Goal: Task Accomplishment & Management: Use online tool/utility

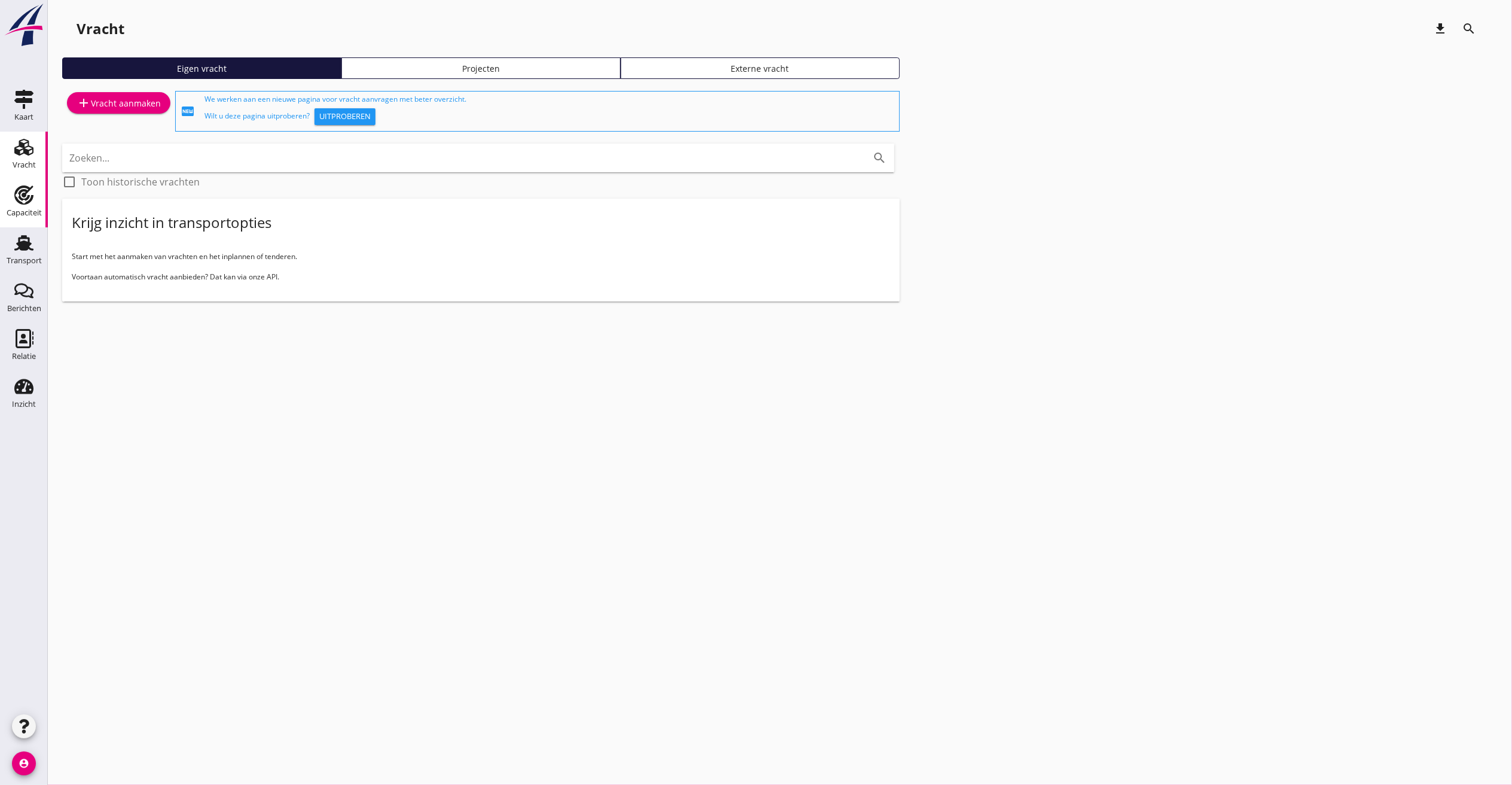
drag, startPoint x: 24, startPoint y: 244, endPoint x: 25, endPoint y: 220, distance: 24.0
click at [23, 244] on use at bounding box center [23, 243] width 19 height 15
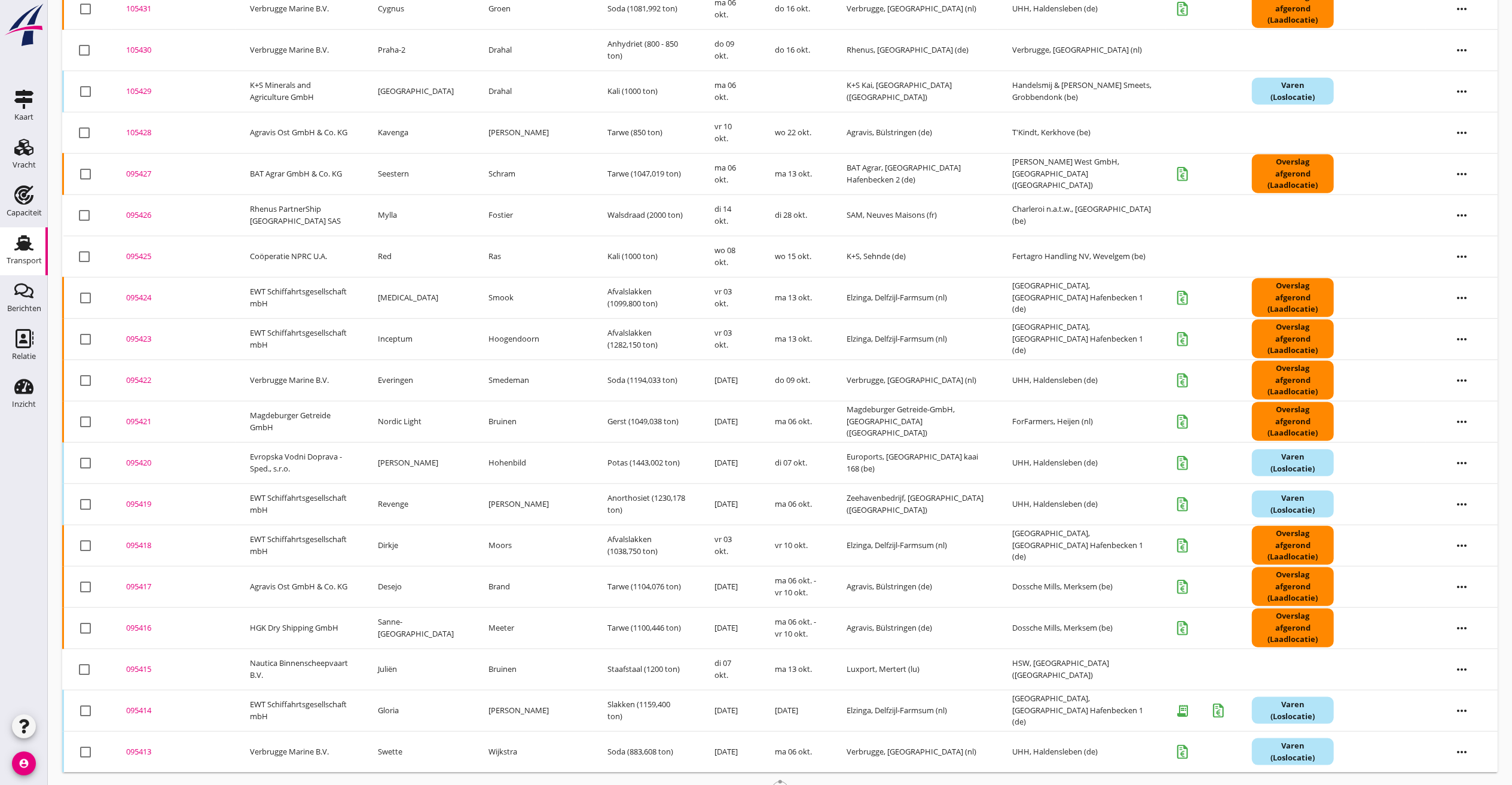
scroll to position [1042, 0]
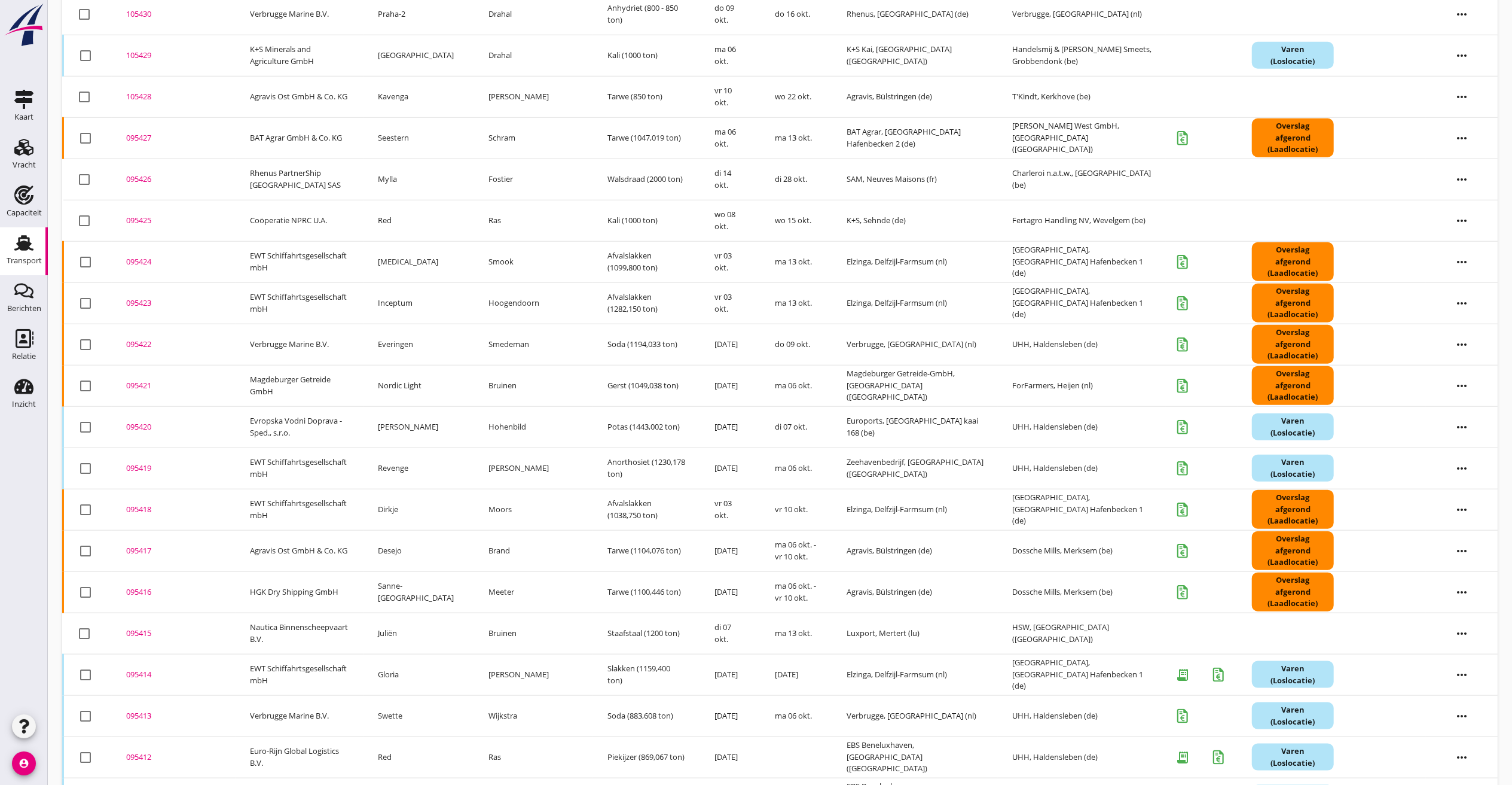
click at [618, 622] on td "Staafstaal (1200 ton)" at bounding box center [646, 633] width 107 height 41
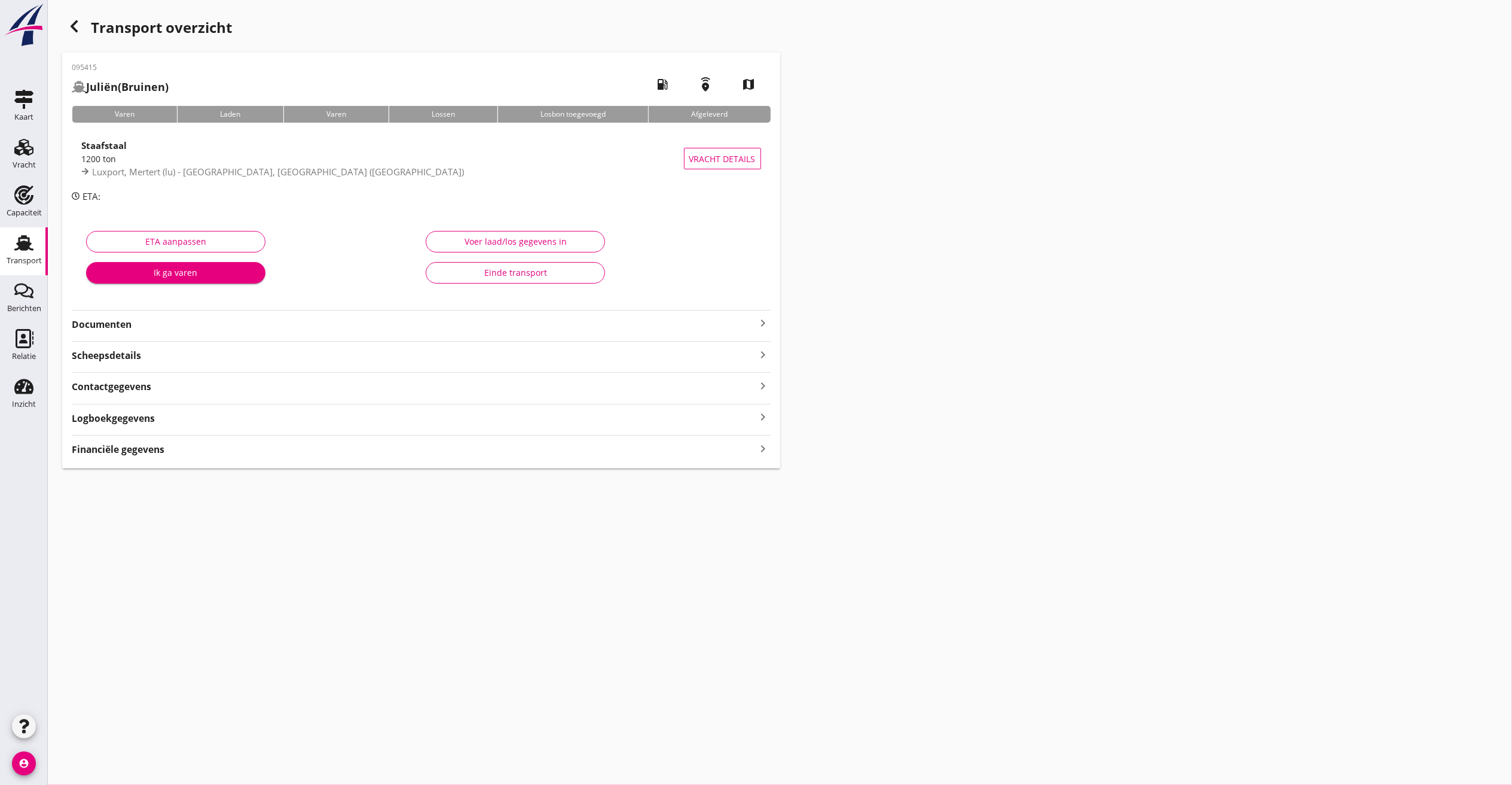
click at [179, 423] on div "Logboekgegevens keyboard_arrow_right" at bounding box center [421, 417] width 699 height 16
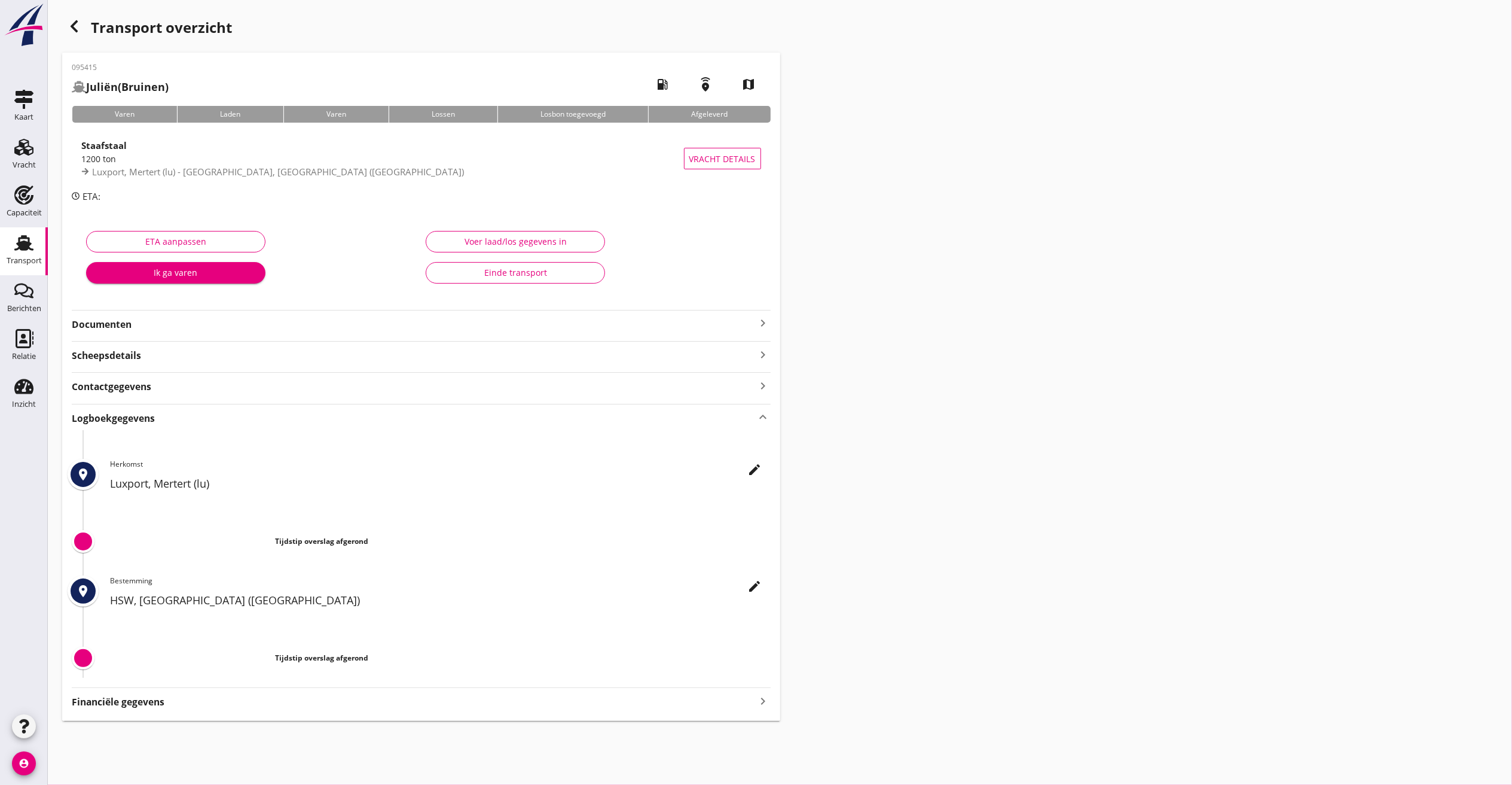
click at [752, 475] on icon "edit" at bounding box center [755, 469] width 14 height 14
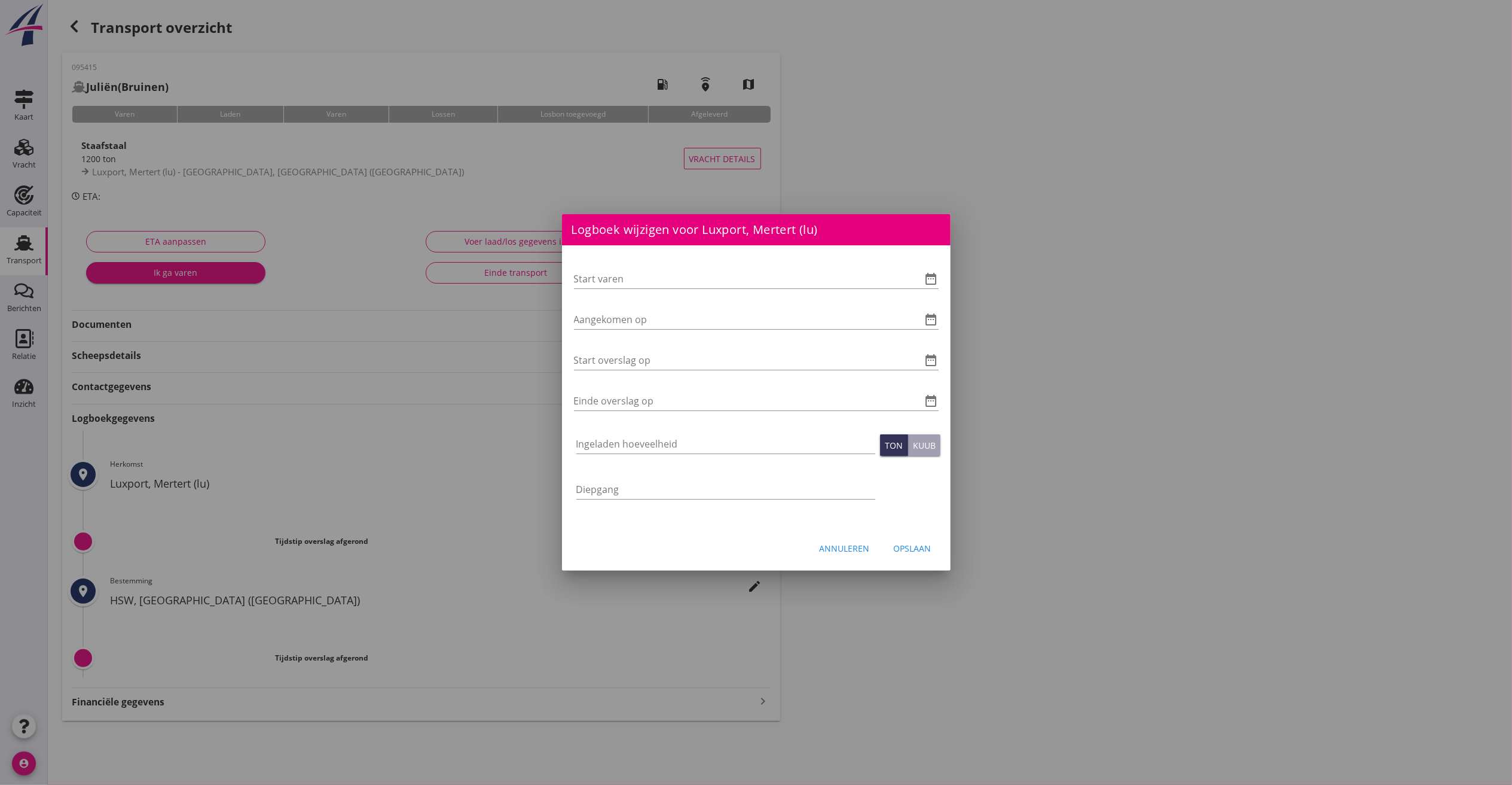
click at [663, 262] on div "Start varen date_range" at bounding box center [757, 281] width 365 height 38
click at [613, 284] on input "Start varen" at bounding box center [740, 279] width 332 height 19
type input "[DATE] 06:00"
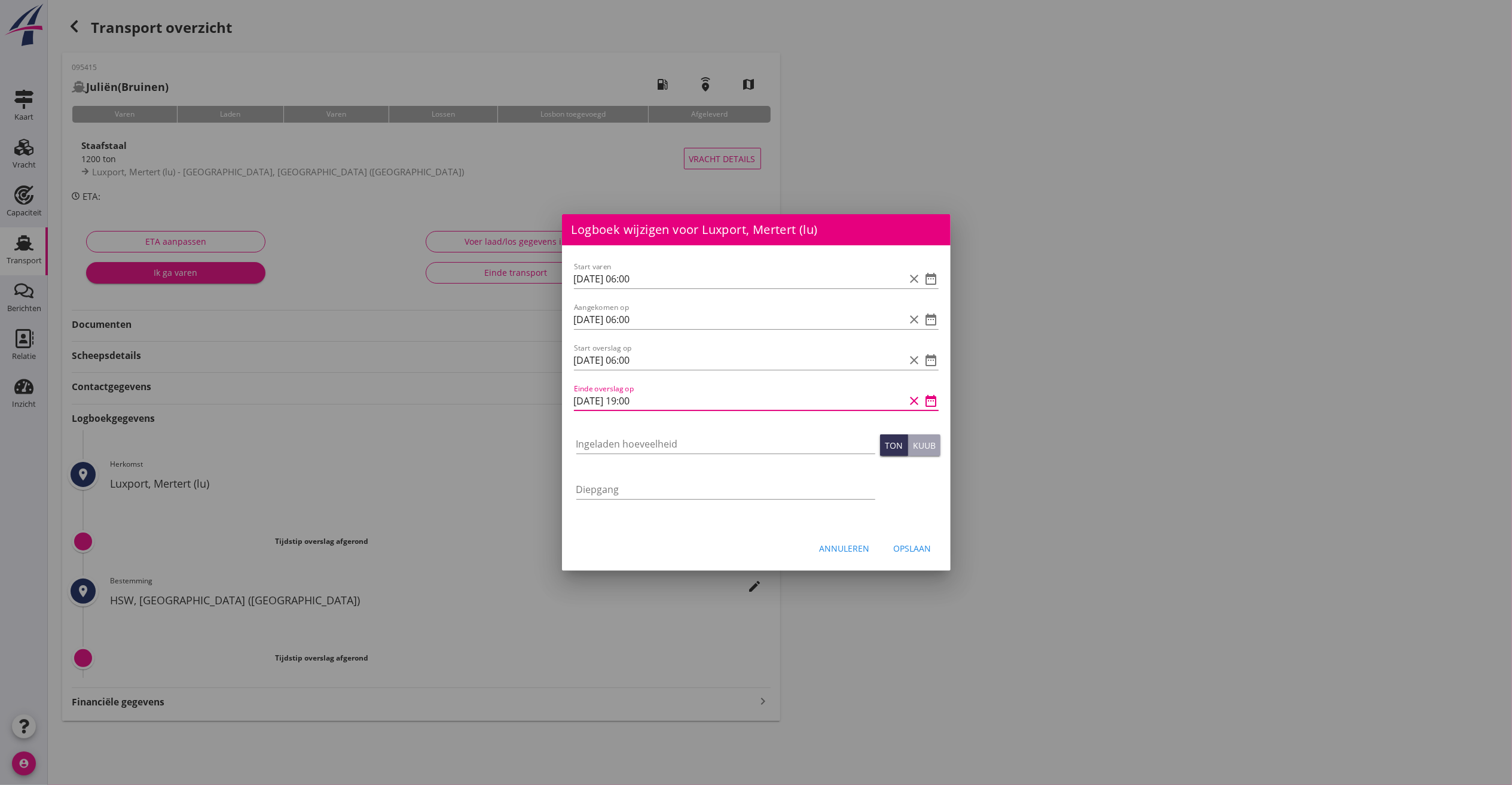
type input "[DATE] 19:00"
type input "714.700"
click at [912, 540] on button "Opslaan" at bounding box center [912, 548] width 57 height 21
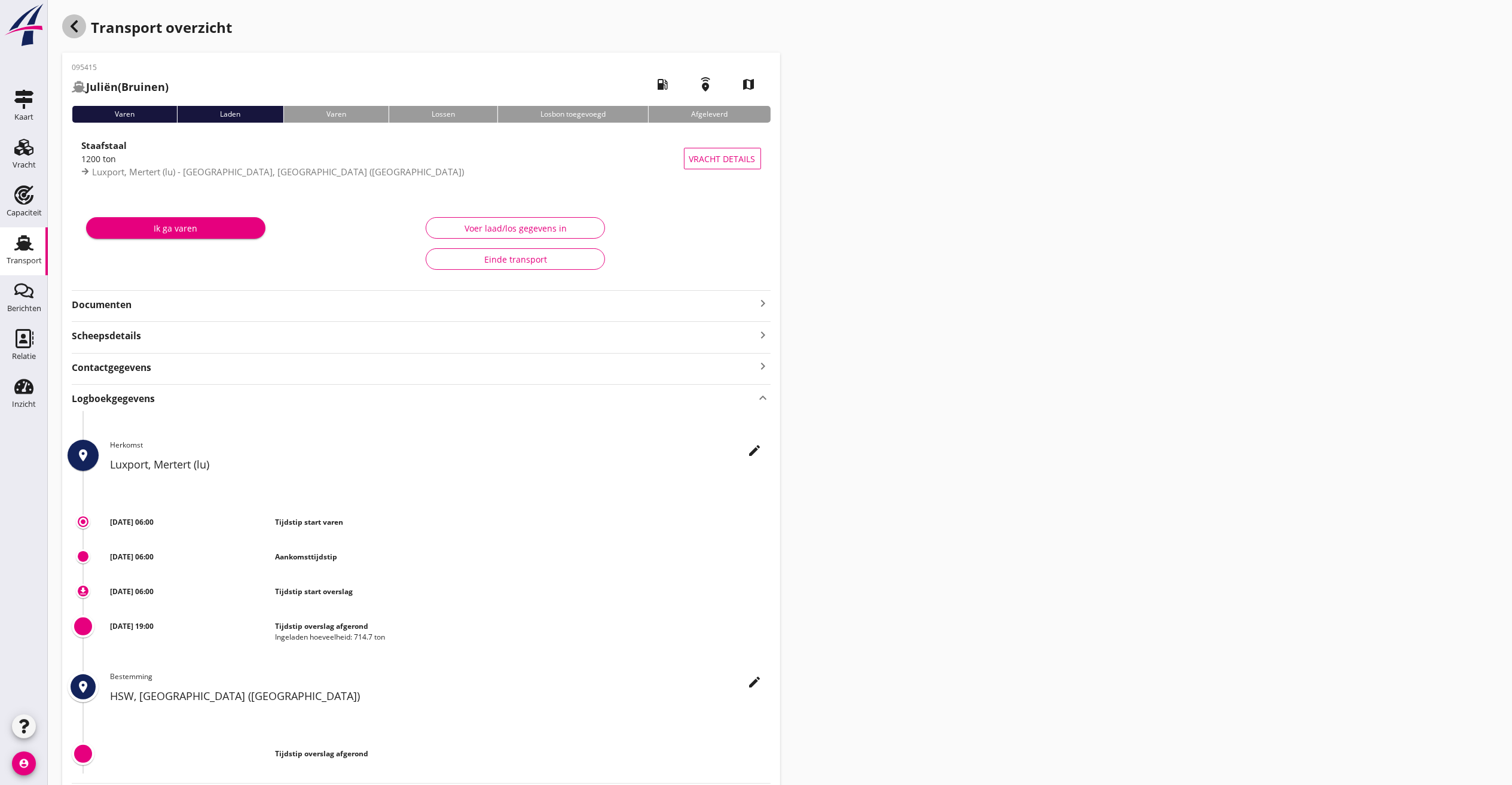
click at [70, 25] on icon "button" at bounding box center [74, 26] width 14 height 14
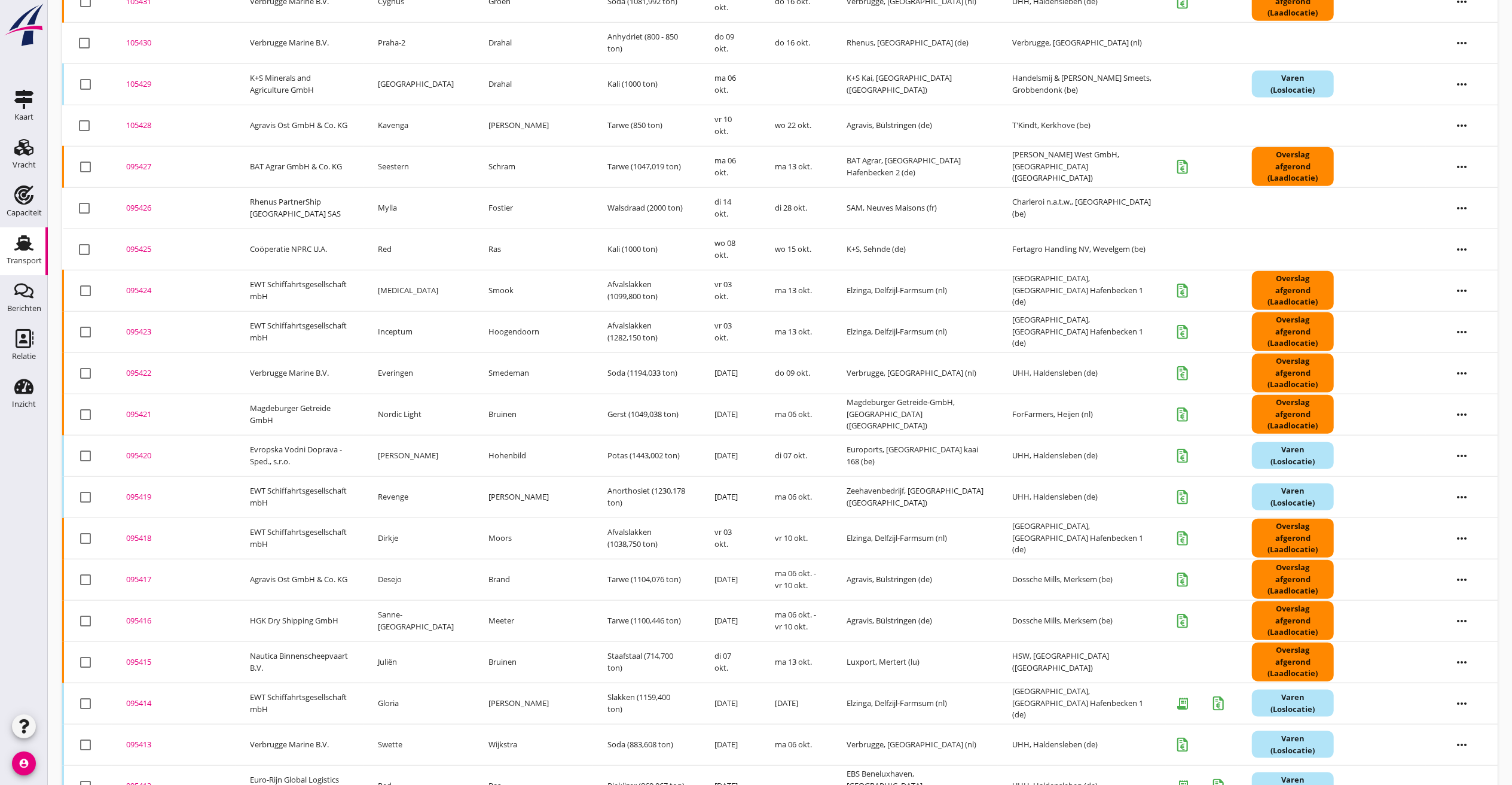
scroll to position [1049, 0]
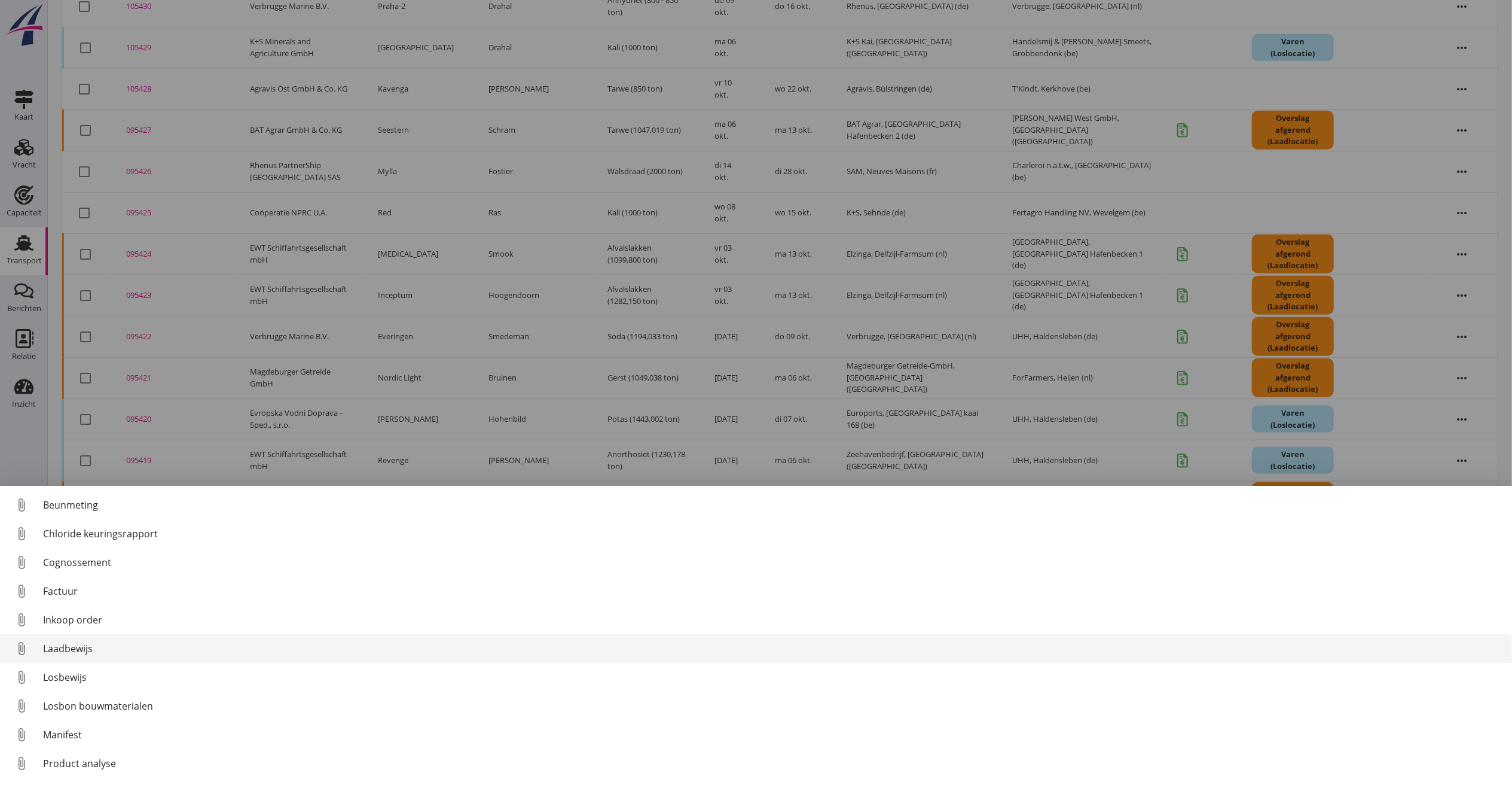
click at [66, 647] on div "Laadbewijs" at bounding box center [773, 648] width 1460 height 14
